Goal: Information Seeking & Learning: Learn about a topic

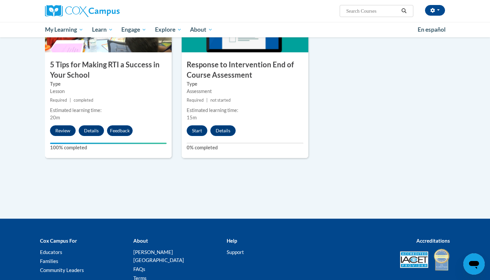
scroll to position [339, 0]
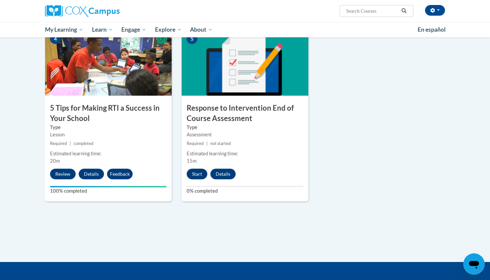
click at [200, 174] on button "Start" at bounding box center [197, 174] width 21 height 11
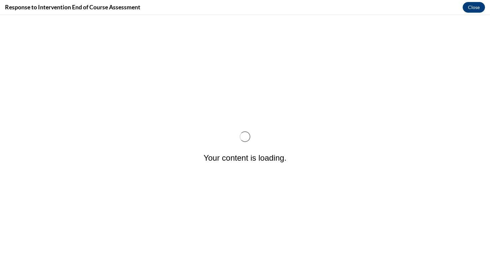
scroll to position [0, 0]
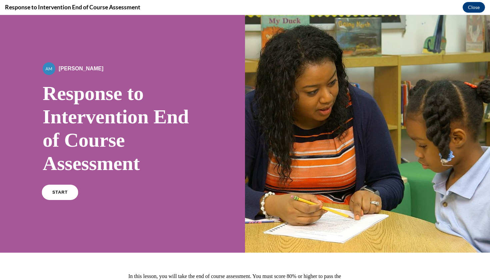
click at [64, 194] on span "START" at bounding box center [59, 192] width 15 height 5
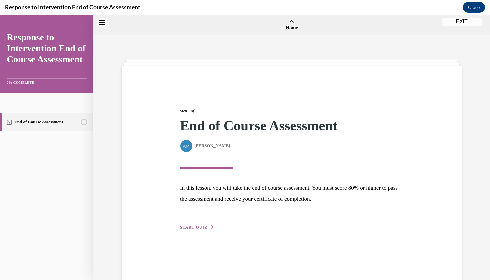
scroll to position [21, 0]
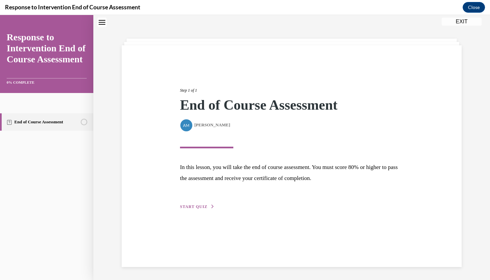
click at [190, 209] on span "START QUIZ" at bounding box center [193, 206] width 27 height 5
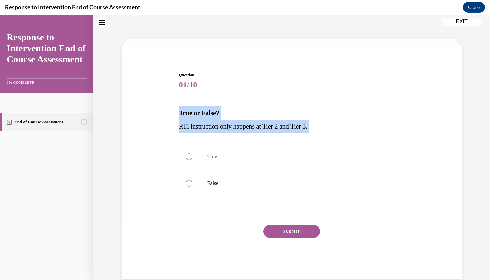
drag, startPoint x: 174, startPoint y: 107, endPoint x: 311, endPoint y: 142, distance: 142.2
click at [311, 142] on div "Question 01/10 True or False? RTI instruction only happens at Tier 2 and Tier 3…" at bounding box center [291, 165] width 343 height 227
copy div "True or False? RTI instruction only happens at Tier 2 and Tier 3."
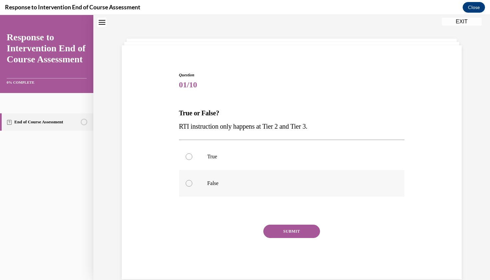
click at [190, 181] on div at bounding box center [189, 183] width 7 height 7
click at [190, 181] on input "False" at bounding box center [189, 183] width 7 height 7
radio input "true"
click at [292, 228] on button "SUBMIT" at bounding box center [291, 231] width 57 height 13
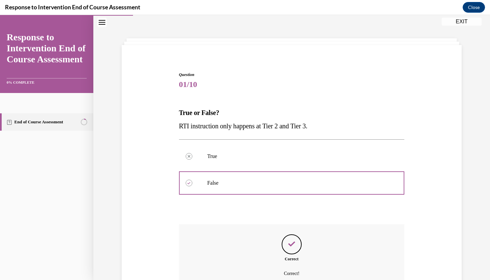
scroll to position [79, 0]
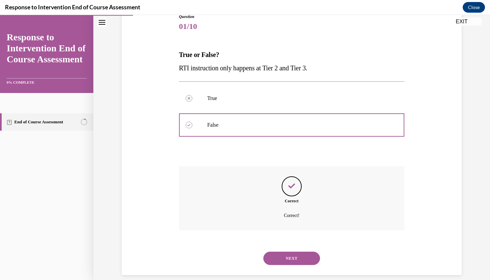
click at [293, 254] on button "NEXT" at bounding box center [291, 258] width 57 height 13
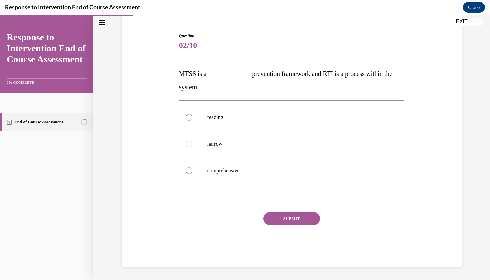
scroll to position [46, 0]
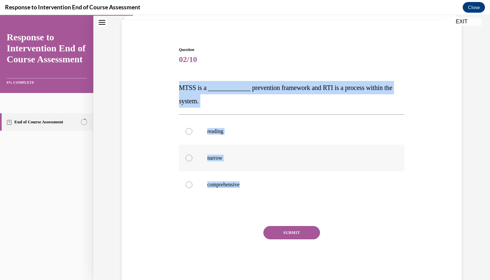
drag, startPoint x: 177, startPoint y: 83, endPoint x: 239, endPoint y: 171, distance: 108.0
click at [239, 171] on div "Question 02/10 MTSS is a _____________ prevention framework and RTI is a proces…" at bounding box center [291, 154] width 343 height 254
click at [156, 81] on div "Question 02/10 MTSS is a _____________ prevention framework and RTI is a proces…" at bounding box center [291, 154] width 343 height 254
drag, startPoint x: 159, startPoint y: 80, endPoint x: 235, endPoint y: 200, distance: 142.4
click at [235, 201] on div "Question 02/10 MTSS is a _____________ prevention framework and RTI is a proces…" at bounding box center [291, 154] width 343 height 254
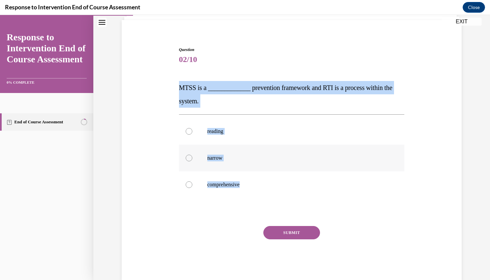
copy div "MTSS is a _____________ prevention framework and RTI is a process within the sy…"
click at [206, 186] on label "comprehensive" at bounding box center [292, 184] width 226 height 27
click at [192, 186] on input "comprehensive" at bounding box center [189, 184] width 7 height 7
radio input "true"
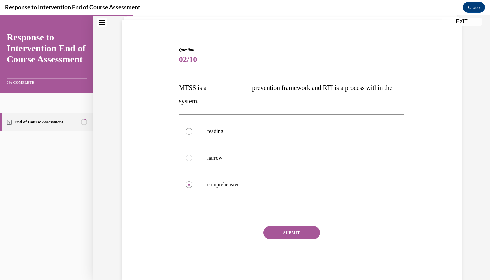
click at [275, 237] on button "SUBMIT" at bounding box center [291, 232] width 57 height 13
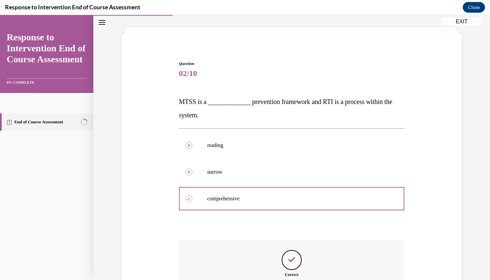
scroll to position [106, 0]
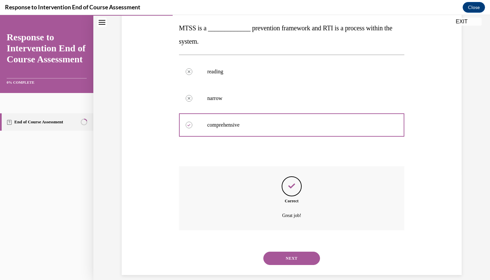
click at [284, 252] on button "NEXT" at bounding box center [291, 258] width 57 height 13
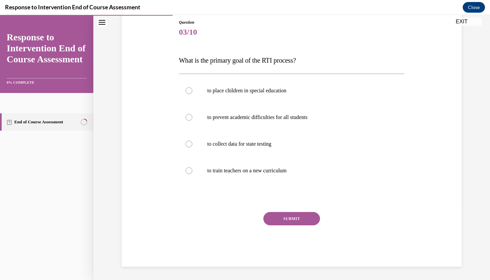
scroll to position [65, 0]
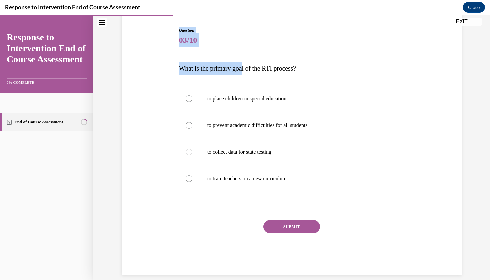
drag, startPoint x: 177, startPoint y: 30, endPoint x: 247, endPoint y: 70, distance: 81.1
click at [247, 70] on div "Question 03/10 What is the primary goal of the RTI process? to place children i…" at bounding box center [291, 140] width 343 height 267
click at [375, 172] on label "to train teachers on a new curriculum" at bounding box center [292, 178] width 226 height 27
click at [192, 175] on input "to train teachers on a new curriculum" at bounding box center [189, 178] width 7 height 7
radio input "true"
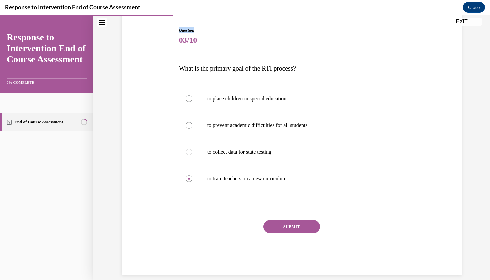
drag, startPoint x: 176, startPoint y: 27, endPoint x: 335, endPoint y: 28, distance: 159.7
click at [335, 28] on div "Question 03/10 What is the primary goal of the RTI process? to place children i…" at bounding box center [291, 140] width 343 height 267
click at [168, 21] on div "Question 03/10 What is the primary goal of the RTI process? to place children i…" at bounding box center [291, 140] width 343 height 267
drag, startPoint x: 169, startPoint y: 21, endPoint x: 226, endPoint y: 46, distance: 62.4
click at [226, 46] on div "Question 03/10 What is the primary goal of the RTI process? to place children i…" at bounding box center [291, 140] width 343 height 267
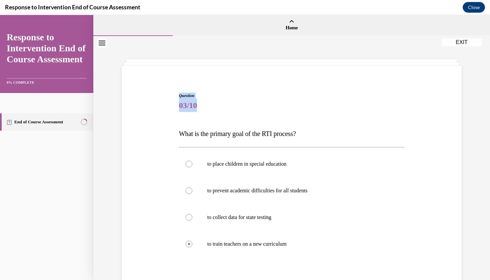
scroll to position [0, 0]
click at [185, 78] on div "Question 03/10 What is the primary goal of the RTI process? to place children i…" at bounding box center [291, 206] width 343 height 267
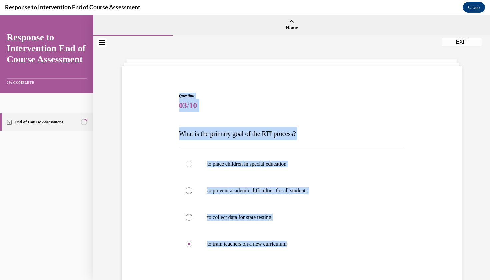
drag, startPoint x: 176, startPoint y: 87, endPoint x: 217, endPoint y: 269, distance: 186.8
click at [217, 269] on div "Question 03/10 What is the primary goal of the RTI process? to place children i…" at bounding box center [291, 206] width 343 height 267
copy div "Question 03/10 What is the primary goal of the RTI process? to place children i…"
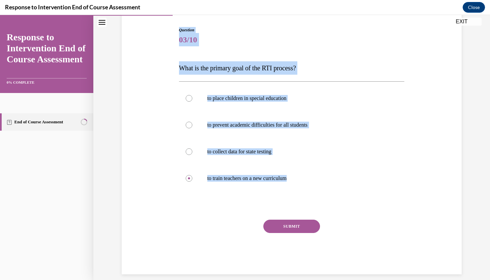
scroll to position [65, 0]
click at [162, 79] on div "Question 03/10 What is the primary goal of the RTI process? to place children i…" at bounding box center [291, 140] width 343 height 267
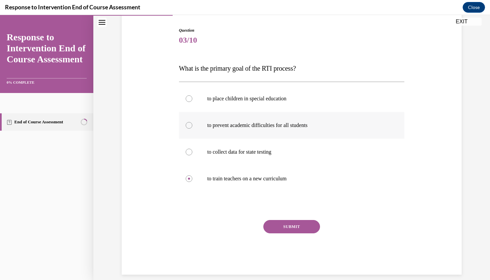
click at [187, 125] on div at bounding box center [189, 125] width 7 height 7
click at [187, 125] on input "to prevent academic difficulties for all students" at bounding box center [189, 125] width 7 height 7
radio input "true"
click at [283, 221] on button "SUBMIT" at bounding box center [291, 226] width 57 height 13
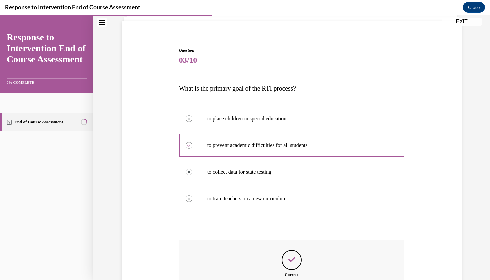
scroll to position [119, 0]
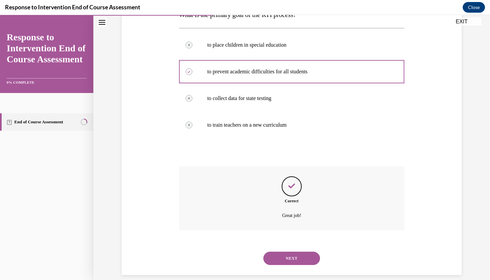
click at [290, 254] on button "NEXT" at bounding box center [291, 258] width 57 height 13
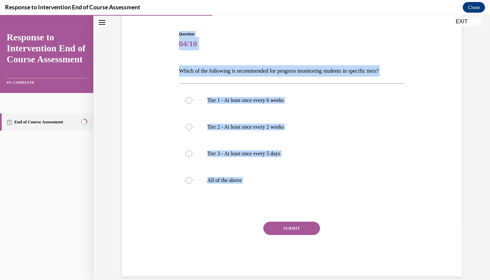
drag, startPoint x: 180, startPoint y: 27, endPoint x: 204, endPoint y: 209, distance: 183.3
click at [204, 209] on div "Question 04/10 Which of the following is recommended for progress monitoring st…" at bounding box center [291, 148] width 229 height 255
copy div "Question 04/10 Which of the following is recommended for progress monitoring st…"
click at [359, 106] on label "Tier 1 - At least once every 6 weeks" at bounding box center [292, 100] width 226 height 27
click at [192, 104] on input "Tier 1 - At least once every 6 weeks" at bounding box center [189, 100] width 7 height 7
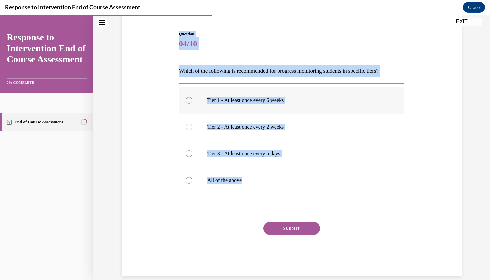
radio input "true"
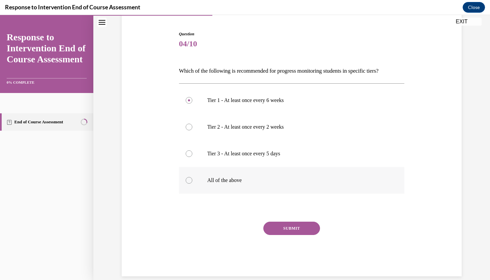
click at [191, 182] on div at bounding box center [189, 180] width 7 height 7
click at [191, 182] on input "All of the above" at bounding box center [189, 180] width 7 height 7
radio input "true"
click at [293, 222] on button "SUBMIT" at bounding box center [291, 228] width 57 height 13
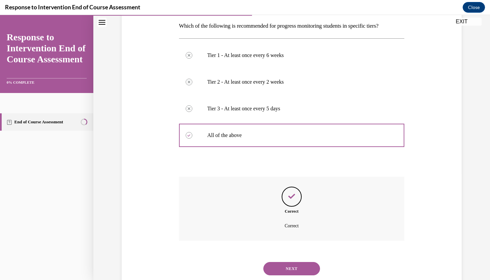
scroll to position [117, 0]
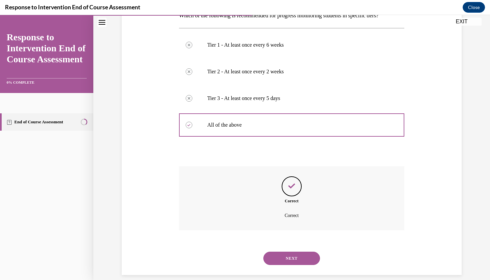
click at [291, 252] on button "NEXT" at bounding box center [291, 258] width 57 height 13
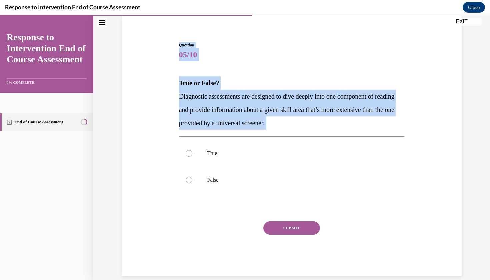
drag, startPoint x: 169, startPoint y: 37, endPoint x: 311, endPoint y: 134, distance: 172.3
click at [311, 134] on div "Question 05/10 True or False? Diagnostic assessments are designed to dive deepl…" at bounding box center [291, 149] width 343 height 254
copy div "Question 05/10 True or False? Diagnostic assessments are designed to dive deepl…"
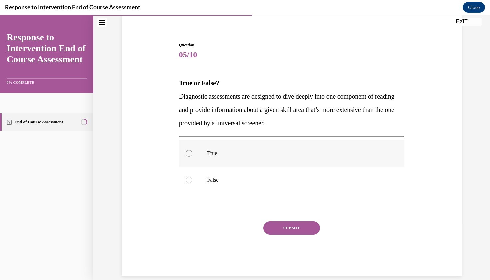
click at [194, 151] on label "True" at bounding box center [292, 153] width 226 height 27
click at [192, 151] on input "True" at bounding box center [189, 153] width 7 height 7
radio input "true"
click at [285, 227] on button "SUBMIT" at bounding box center [291, 227] width 57 height 13
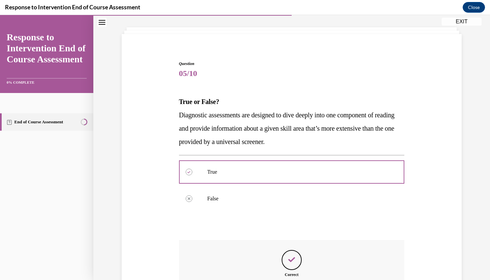
scroll to position [106, 0]
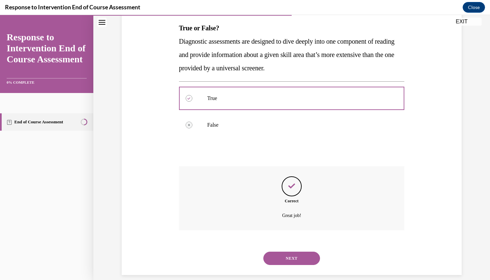
click at [292, 252] on button "NEXT" at bounding box center [291, 258] width 57 height 13
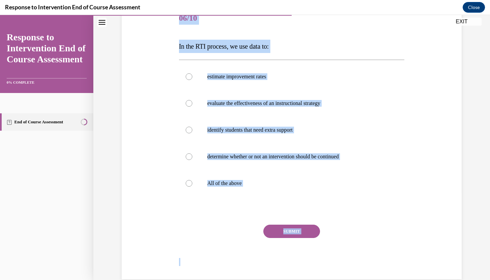
scroll to position [92, 0]
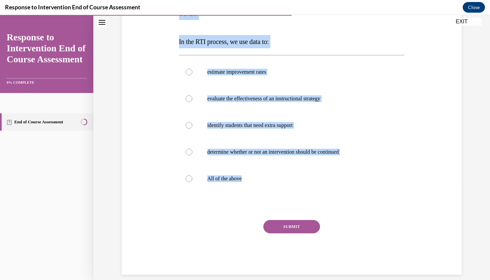
drag, startPoint x: 177, startPoint y: 31, endPoint x: 232, endPoint y: 200, distance: 178.0
click at [232, 200] on div "Question 06/10 In the RTI process, we use data to: estimate improvement rates e…" at bounding box center [291, 133] width 229 height 284
copy div "Question 06/10 In the RTI process, we use data to: estimate improvement rates e…"
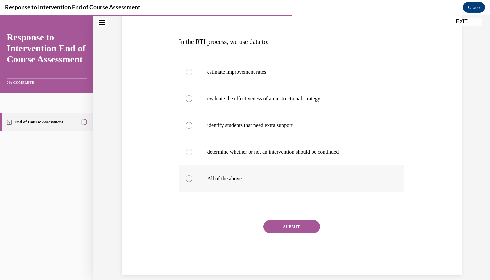
click at [191, 179] on div at bounding box center [189, 178] width 7 height 7
click at [191, 179] on input "All of the above" at bounding box center [189, 178] width 7 height 7
radio input "true"
click at [287, 224] on button "SUBMIT" at bounding box center [291, 226] width 57 height 13
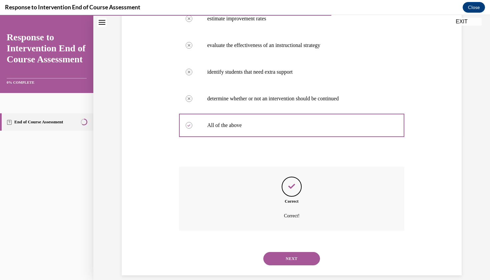
scroll to position [146, 0]
click at [302, 252] on button "NEXT" at bounding box center [291, 258] width 57 height 13
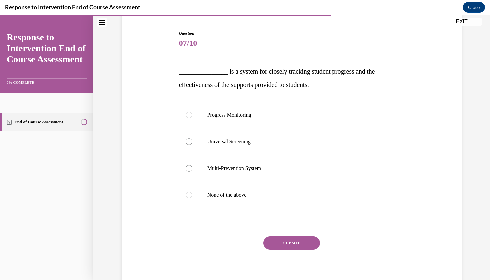
scroll to position [54, 0]
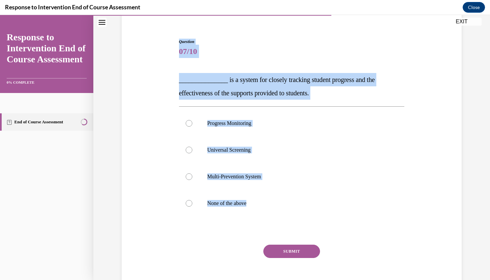
drag, startPoint x: 175, startPoint y: 22, endPoint x: 218, endPoint y: 224, distance: 206.9
click at [218, 224] on div "Question 07/10 _______________ is a system for closely tracking student progres…" at bounding box center [291, 159] width 343 height 281
copy div "Question 07/10 _______________ is a system for closely tracking student progres…"
click at [187, 125] on div at bounding box center [189, 123] width 7 height 7
click at [187, 125] on input "Progress Monitoring" at bounding box center [189, 123] width 7 height 7
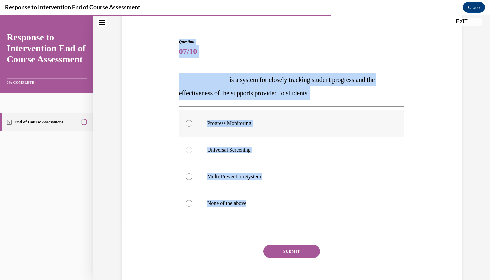
radio input "true"
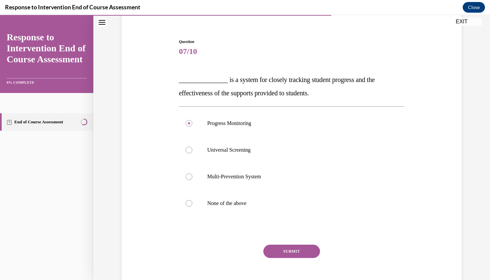
click at [290, 250] on button "SUBMIT" at bounding box center [291, 251] width 57 height 13
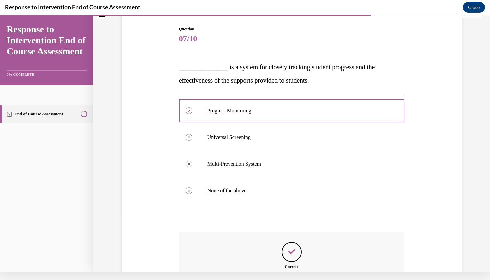
scroll to position [132, 0]
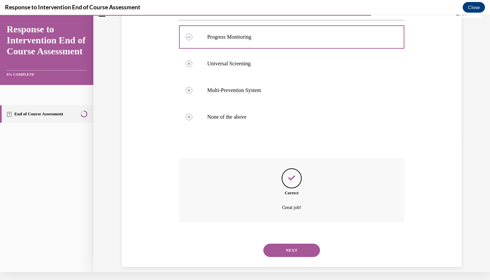
click at [289, 245] on button "NEXT" at bounding box center [291, 250] width 57 height 13
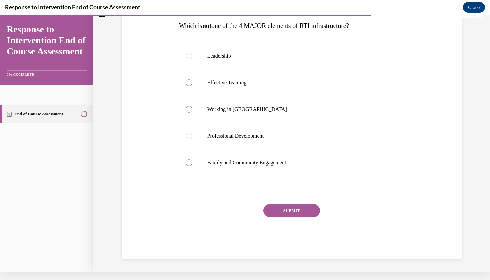
scroll to position [0, 0]
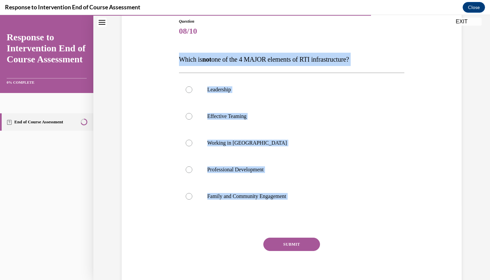
drag, startPoint x: 177, startPoint y: 51, endPoint x: 216, endPoint y: 244, distance: 197.0
click at [216, 244] on div "Question 08/10 Which is not one of the 4 MAJOR elements of RTI infrastructure? …" at bounding box center [291, 150] width 229 height 284
copy div "Which is not one of the 4 MAJOR elements of RTI infrastructure? Leadership Effe…"
click at [192, 146] on label "Working in Silos" at bounding box center [292, 143] width 226 height 27
click at [192, 146] on input "Working in Silos" at bounding box center [189, 143] width 7 height 7
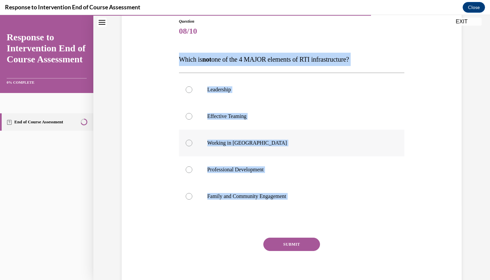
radio input "true"
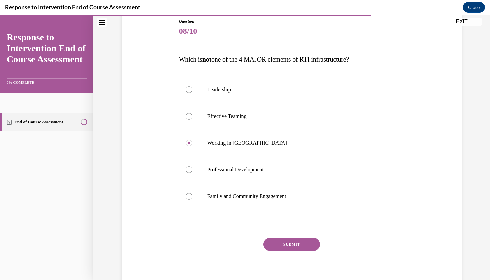
click at [295, 242] on button "SUBMIT" at bounding box center [291, 244] width 57 height 13
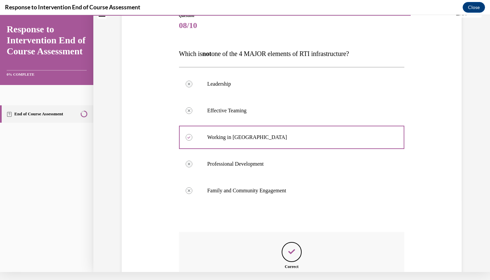
scroll to position [146, 0]
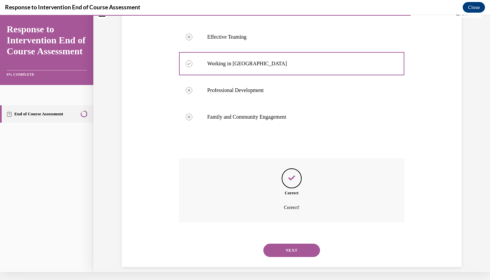
click at [293, 249] on div "NEXT" at bounding box center [292, 250] width 226 height 27
click at [293, 244] on button "NEXT" at bounding box center [291, 250] width 57 height 13
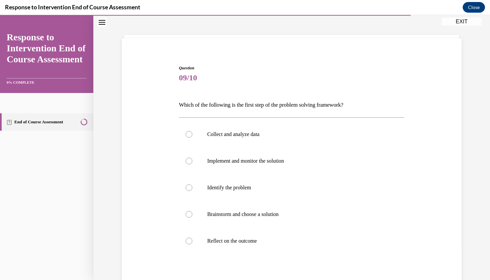
scroll to position [25, 0]
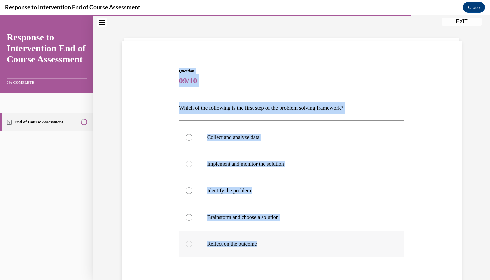
drag, startPoint x: 166, startPoint y: 56, endPoint x: 195, endPoint y: 253, distance: 199.2
click at [195, 253] on div "Question 09/10 Which of the following is the first step of the problem solving …" at bounding box center [291, 194] width 343 height 292
copy div "Question 09/10 Which of the following is the first step of the problem solving …"
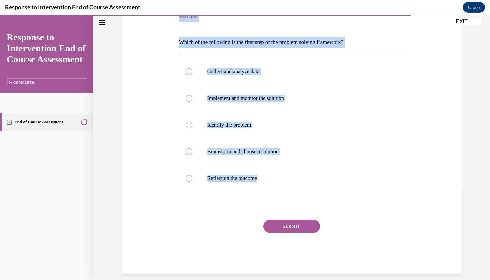
scroll to position [90, 0]
click at [190, 126] on div at bounding box center [189, 125] width 7 height 7
click at [190, 126] on input "Identify the problem" at bounding box center [189, 125] width 7 height 7
radio input "true"
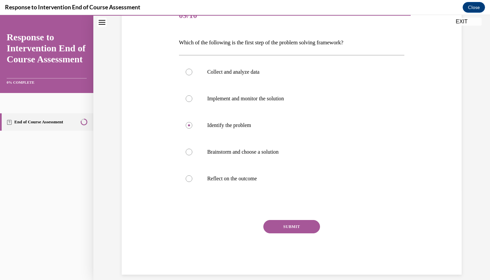
click at [276, 224] on button "SUBMIT" at bounding box center [291, 226] width 57 height 13
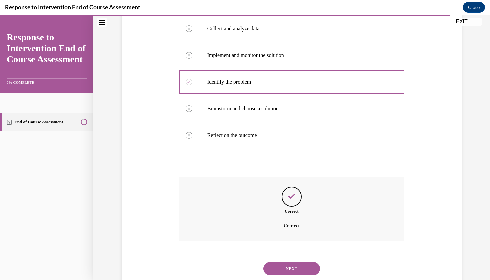
scroll to position [144, 0]
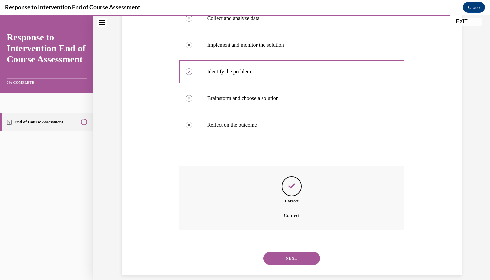
click at [287, 252] on button "NEXT" at bounding box center [291, 258] width 57 height 13
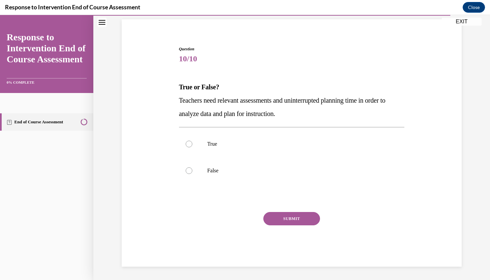
scroll to position [36, 0]
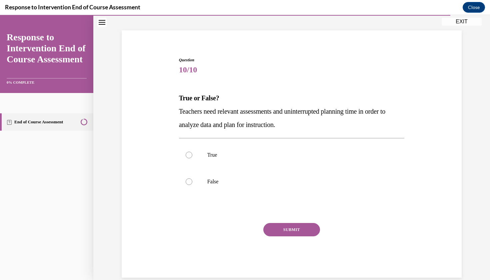
click at [182, 44] on div "Question 10/10 True or False? Teachers need relevant assessments and uninterrup…" at bounding box center [291, 157] width 343 height 241
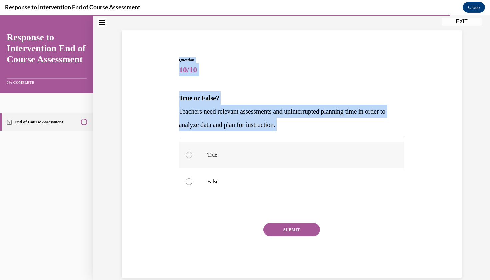
drag, startPoint x: 182, startPoint y: 44, endPoint x: 192, endPoint y: 147, distance: 103.2
click at [192, 147] on div "Question 10/10 True or False? Teachers need relevant assessments and uninterrup…" at bounding box center [291, 157] width 343 height 241
copy div "Question 10/10 True or False? Teachers need relevant assessments and uninterrup…"
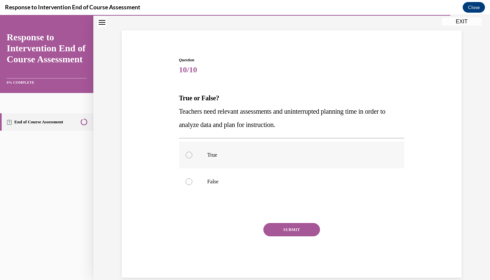
click at [188, 155] on div at bounding box center [189, 155] width 7 height 7
click at [188, 155] on input "True" at bounding box center [189, 155] width 7 height 7
radio input "true"
click at [282, 230] on button "SUBMIT" at bounding box center [291, 229] width 57 height 13
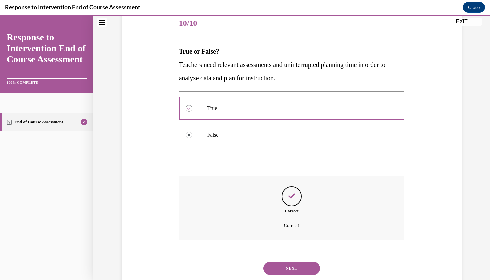
scroll to position [92, 0]
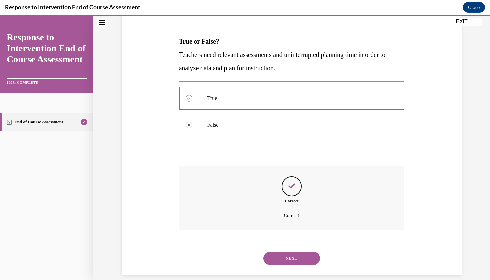
click at [298, 252] on button "NEXT" at bounding box center [291, 258] width 57 height 13
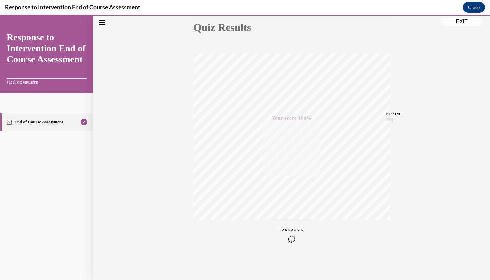
click at [451, 26] on div "Quiz Results PASSING 80% Your score 100% Passed PASSING 80% Your score Your sco…" at bounding box center [291, 119] width 397 height 321
click at [451, 22] on button "EXIT" at bounding box center [462, 22] width 40 height 8
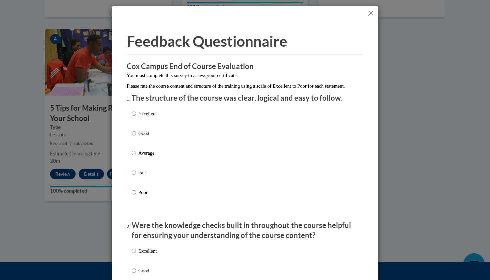
click at [132, 157] on input "Average" at bounding box center [134, 152] width 4 height 7
radio input "true"
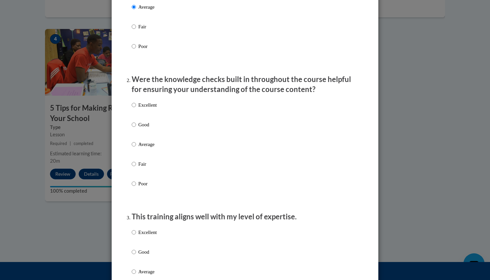
scroll to position [168, 0]
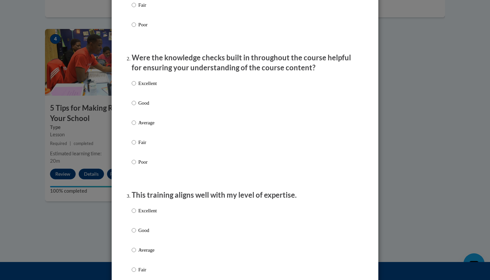
click at [135, 126] on input "Average" at bounding box center [134, 122] width 4 height 7
radio input "true"
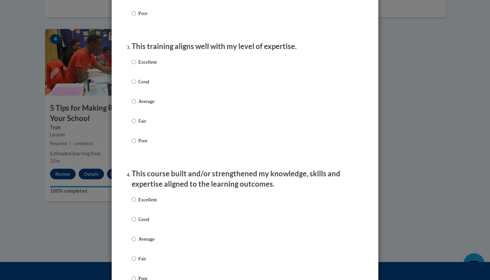
scroll to position [318, 0]
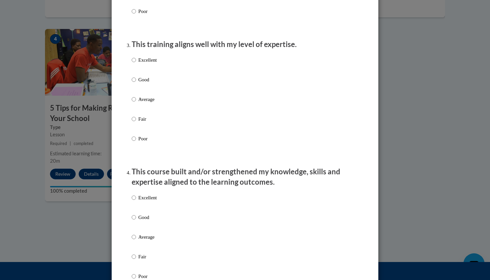
click at [136, 107] on label "Average" at bounding box center [144, 105] width 25 height 18
click at [136, 103] on input "Average" at bounding box center [134, 99] width 4 height 7
radio input "true"
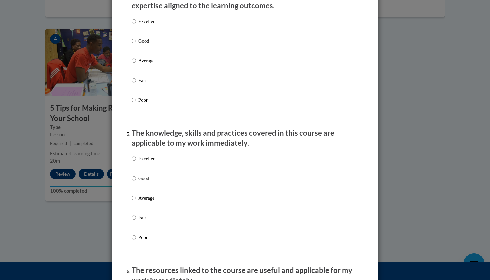
scroll to position [529, 0]
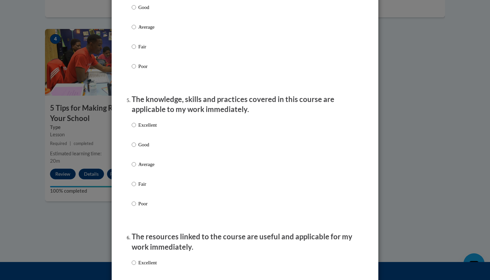
click at [132, 31] on input "Average" at bounding box center [134, 26] width 4 height 7
radio input "true"
click at [135, 168] on input "Average" at bounding box center [134, 164] width 4 height 7
radio input "true"
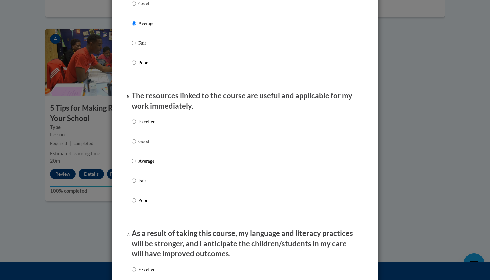
scroll to position [680, 0]
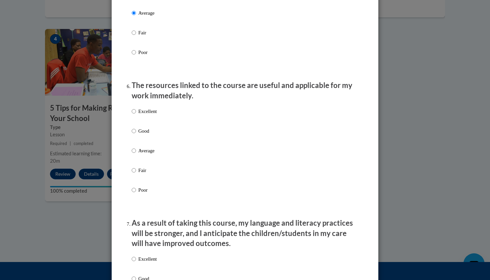
click at [134, 149] on div "Excellent Good Average Fair Poor" at bounding box center [144, 155] width 25 height 103
click at [133, 154] on input "Average" at bounding box center [134, 150] width 4 height 7
radio input "true"
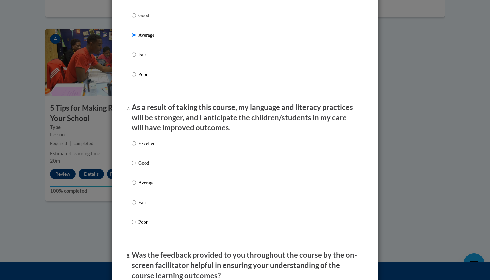
scroll to position [882, 0]
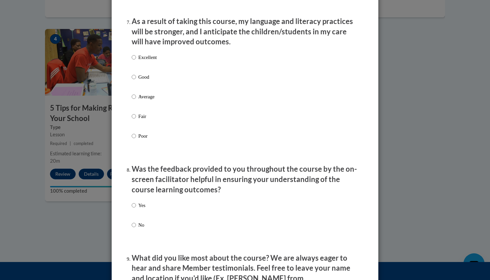
click at [140, 100] on p "Average" at bounding box center [147, 96] width 18 height 7
click at [136, 100] on input "Average" at bounding box center [134, 96] width 4 height 7
radio input "true"
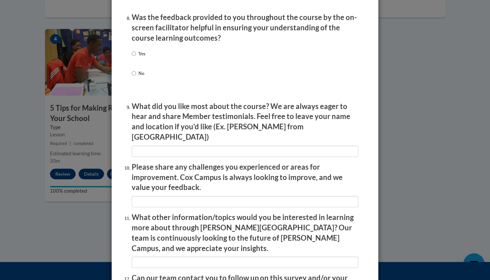
scroll to position [1039, 0]
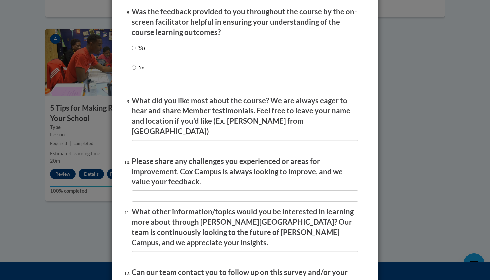
click at [138, 70] on p "No" at bounding box center [141, 67] width 7 height 7
click at [136, 70] on input "No" at bounding box center [134, 67] width 4 height 7
radio input "true"
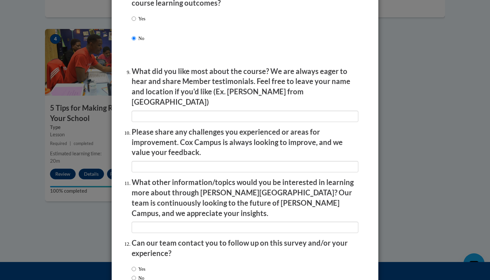
scroll to position [1081, 0]
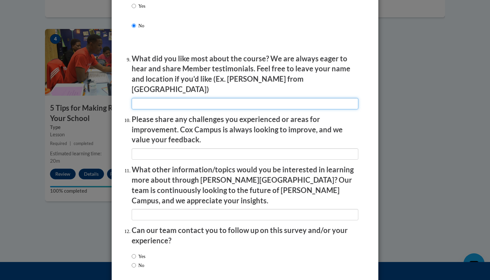
click at [148, 98] on input "textbox" at bounding box center [245, 103] width 227 height 11
click at [149, 98] on input "textbox" at bounding box center [245, 103] width 227 height 11
type input "n/a"
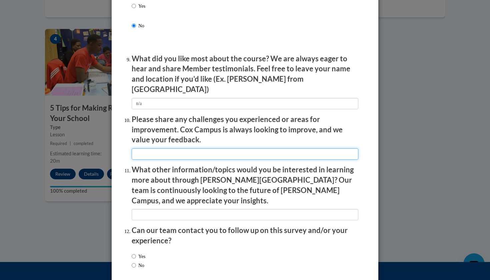
click at [165, 148] on input "textbox" at bounding box center [245, 153] width 227 height 11
type input "n/a"
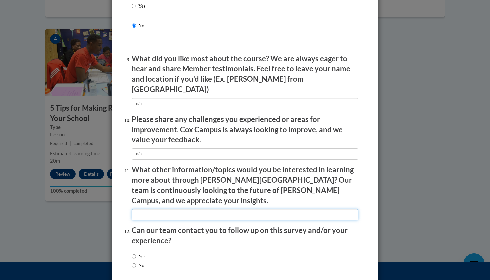
click at [175, 209] on input "textbox" at bounding box center [245, 214] width 227 height 11
type input "n/a"
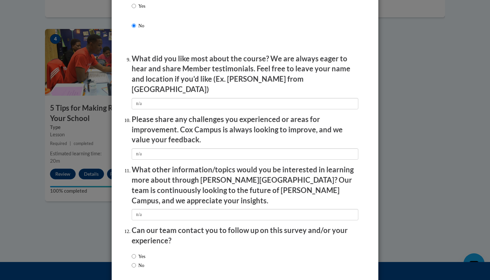
click at [135, 262] on input "No" at bounding box center [134, 265] width 4 height 7
radio input "true"
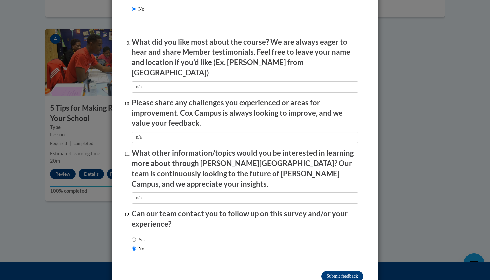
click at [327, 271] on input "Submit feedback" at bounding box center [342, 276] width 42 height 11
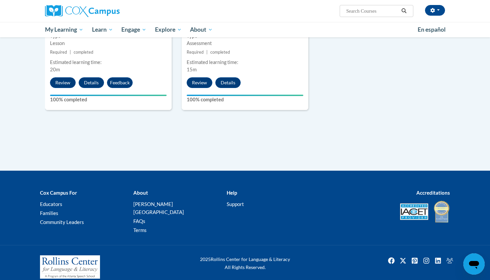
scroll to position [430, 0]
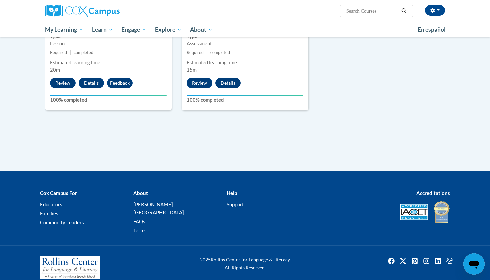
click at [231, 82] on button "Details" at bounding box center [227, 83] width 25 height 11
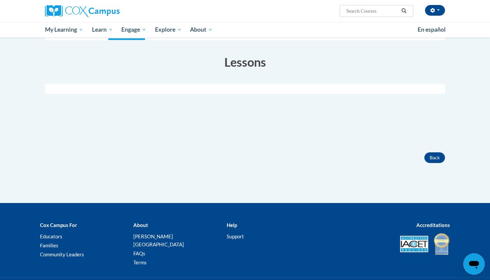
scroll to position [93, 0]
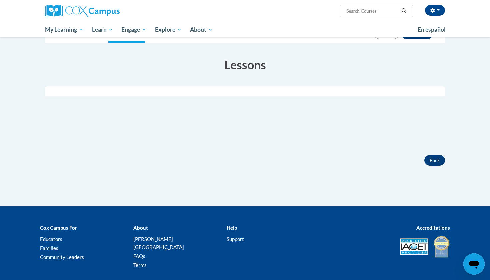
click at [430, 160] on button "Back" at bounding box center [435, 160] width 21 height 11
